Goal: Transaction & Acquisition: Purchase product/service

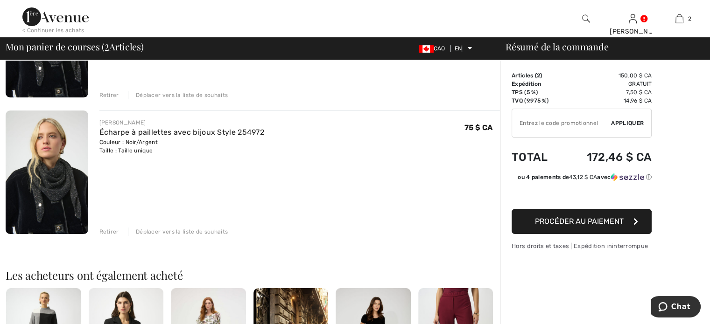
scroll to position [101, 0]
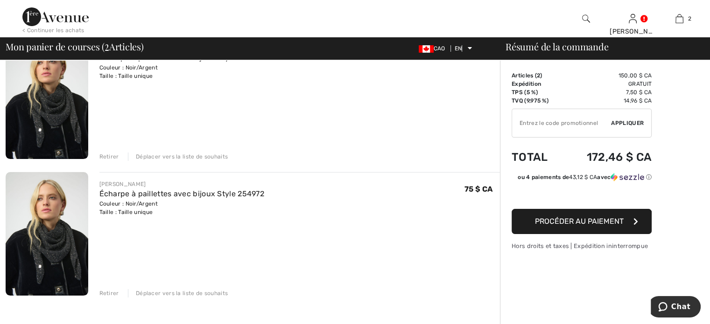
click at [638, 220] on icon "button" at bounding box center [636, 221] width 5 height 7
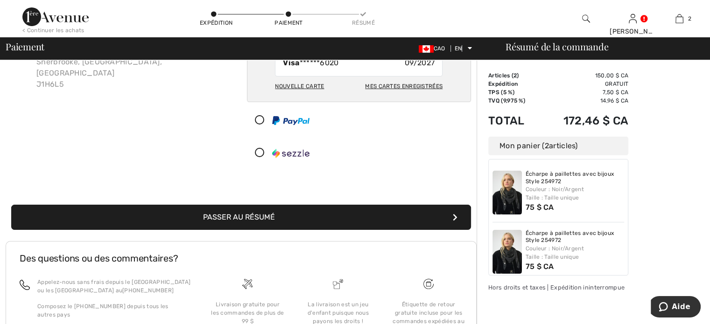
scroll to position [93, 0]
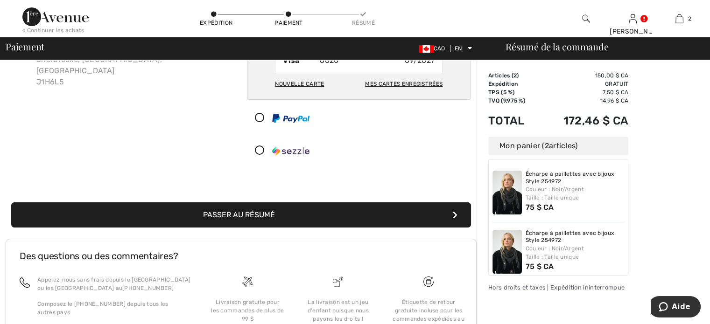
drag, startPoint x: 454, startPoint y: 214, endPoint x: 452, endPoint y: 222, distance: 7.6
click at [454, 215] on icon "submit" at bounding box center [455, 214] width 5 height 7
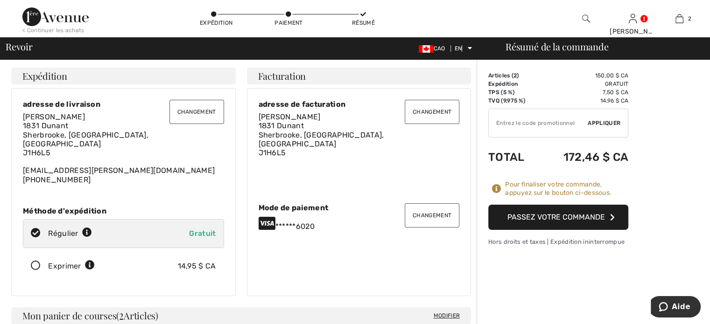
click at [599, 220] on font "Passez votre commande" at bounding box center [556, 217] width 98 height 9
